Goal: Find specific page/section: Find specific page/section

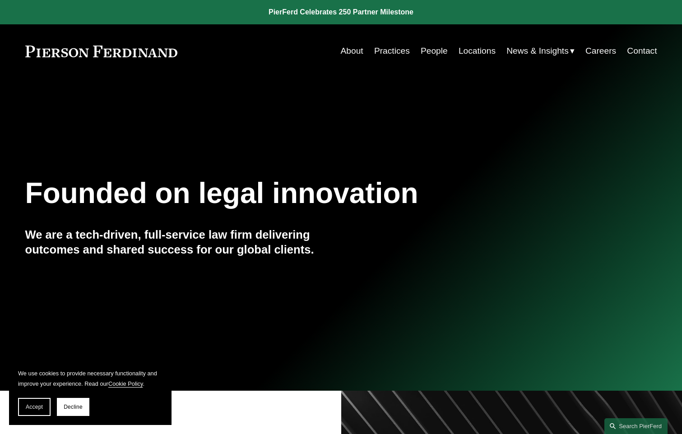
click at [431, 52] on link "People" at bounding box center [434, 50] width 27 height 17
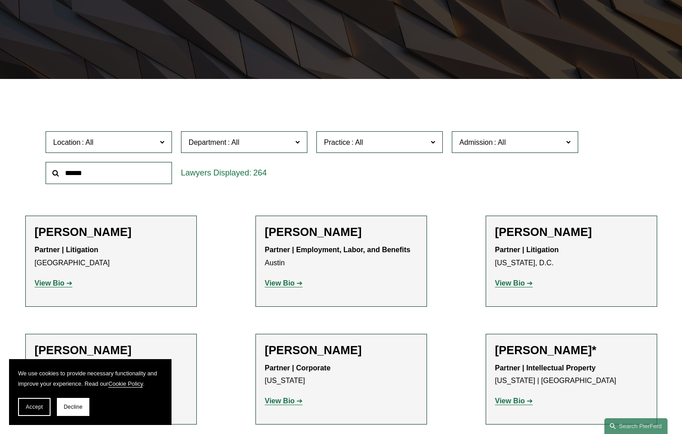
scroll to position [181, 0]
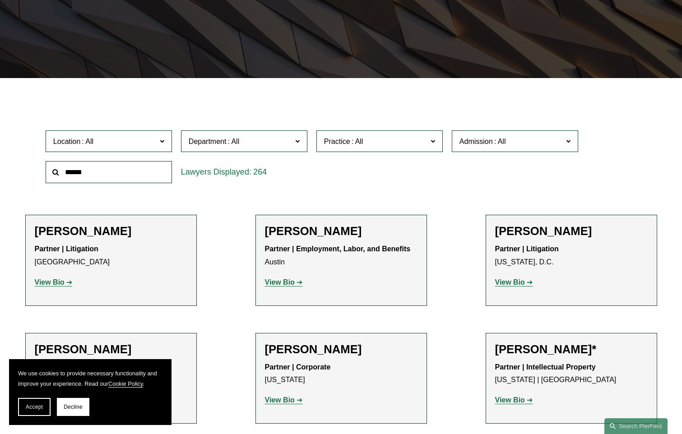
click at [128, 148] on label "Location" at bounding box center [109, 141] width 126 height 22
click at [0, 0] on link "New York" at bounding box center [0, 0] width 0 height 0
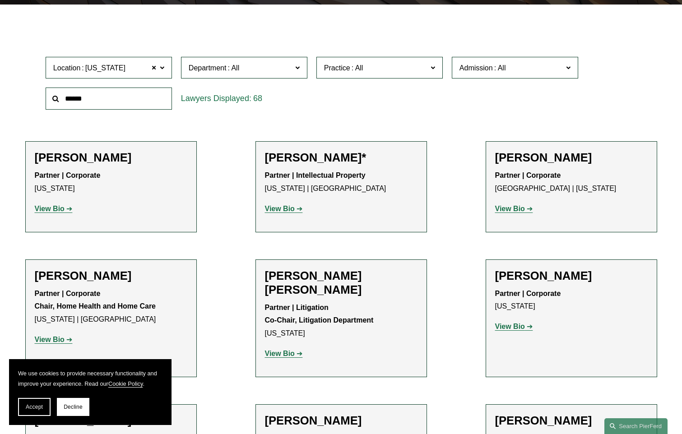
scroll to position [361, 0]
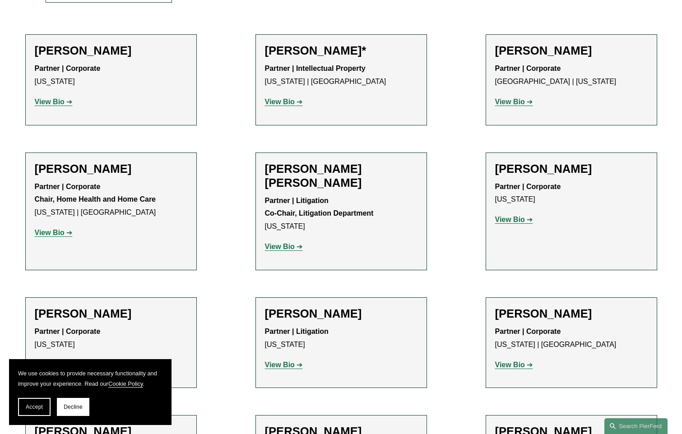
click at [288, 243] on strong "View Bio" at bounding box center [280, 247] width 30 height 8
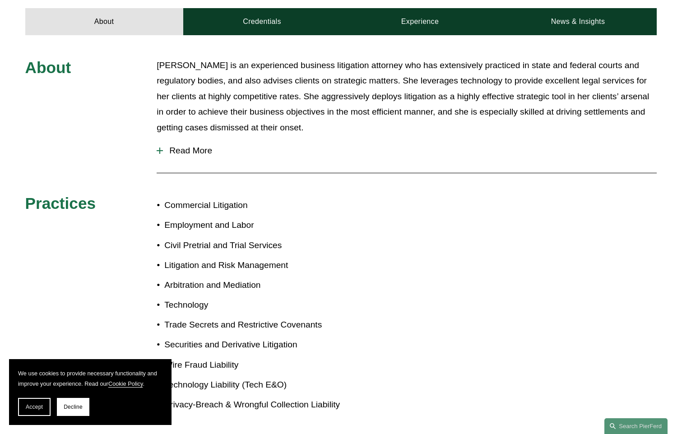
scroll to position [451, 0]
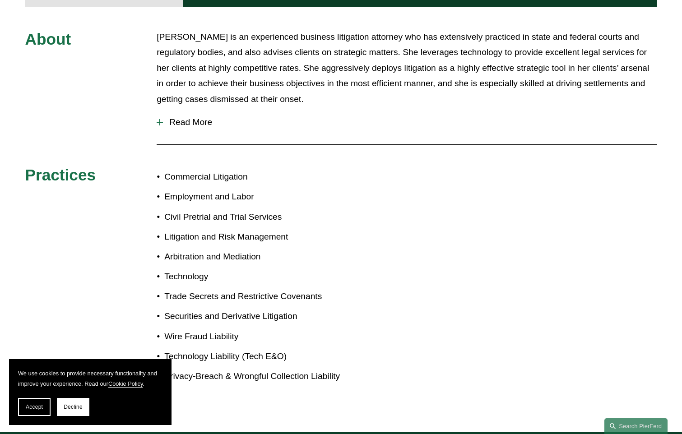
click at [185, 117] on span "Read More" at bounding box center [410, 122] width 494 height 10
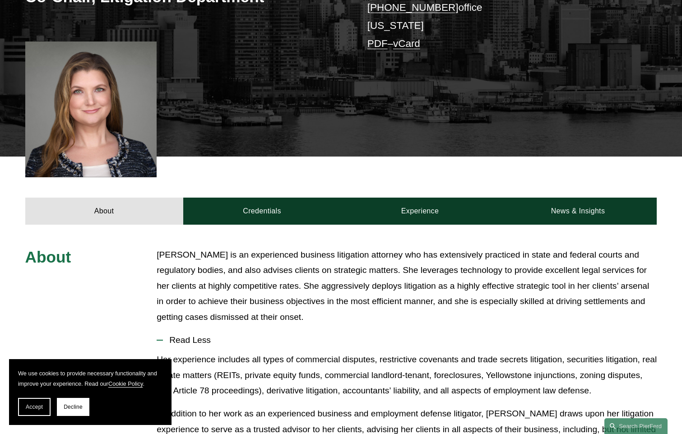
scroll to position [180, 0]
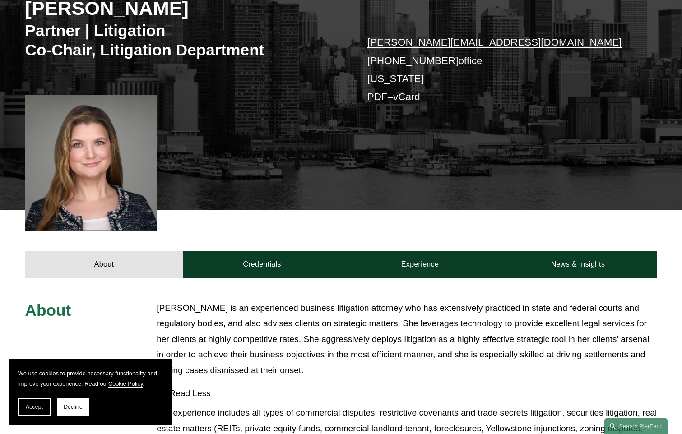
click at [267, 251] on link "Credentials" at bounding box center [262, 264] width 158 height 27
